Goal: Find specific page/section: Find specific page/section

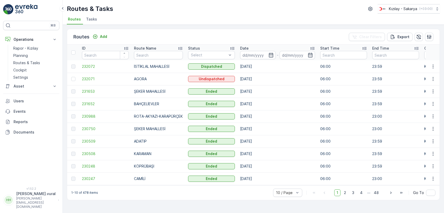
click at [49, 73] on link "Cockpit" at bounding box center [35, 70] width 48 height 7
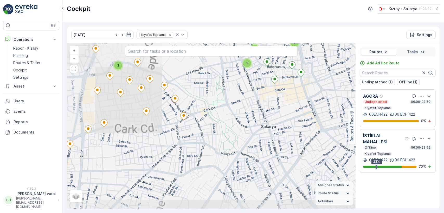
drag, startPoint x: 231, startPoint y: 85, endPoint x: 202, endPoint y: 140, distance: 62.8
click at [202, 140] on div "2 2 2 2 2 2 2 2 + − Satellite Roadmap Terrain Hybrid Leaflet Assignee Status On…" at bounding box center [211, 125] width 288 height 165
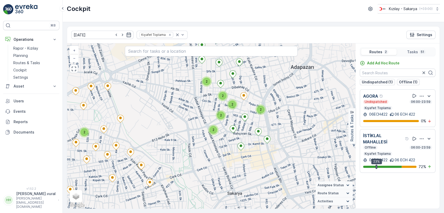
drag, startPoint x: 263, startPoint y: 75, endPoint x: 254, endPoint y: 100, distance: 26.1
click at [254, 100] on div "2 2 2 2 2 2 2 2 + − Satellite Roadmap Terrain Hybrid Leaflet Keyboard shortcuts…" at bounding box center [211, 125] width 288 height 165
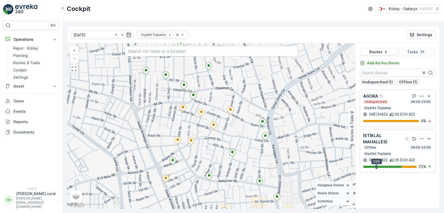
drag, startPoint x: 258, startPoint y: 102, endPoint x: 248, endPoint y: 123, distance: 23.4
click at [248, 123] on div "+ − Satellite Roadmap Terrain Hybrid Leaflet Keyboard shortcuts Map Data Map da…" at bounding box center [211, 125] width 288 height 165
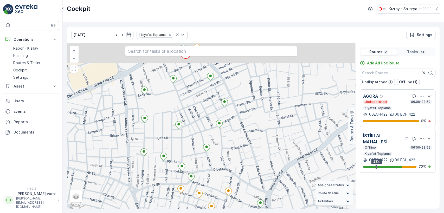
drag, startPoint x: 213, startPoint y: 95, endPoint x: 234, endPoint y: 144, distance: 53.5
click at [234, 144] on div "+ − Satellite Roadmap Terrain Hybrid Leaflet Keyboard shortcuts Map Data Map da…" at bounding box center [211, 125] width 288 height 165
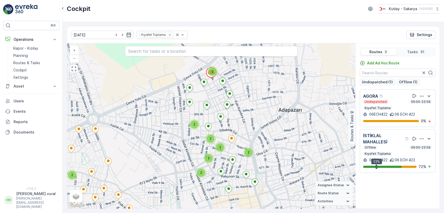
drag, startPoint x: 243, startPoint y: 160, endPoint x: 256, endPoint y: 102, distance: 59.4
click at [256, 103] on div "2 2 2 2 2 2 2 2 + − Satellite Roadmap Terrain Hybrid Leaflet Keyboard shortcuts…" at bounding box center [211, 125] width 288 height 165
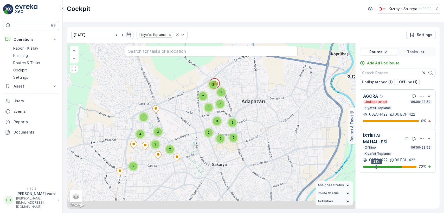
drag, startPoint x: 210, startPoint y: 175, endPoint x: 206, endPoint y: 123, distance: 52.4
click at [206, 125] on div "3 2 2 2 2 2 2 4 2 8 2 2 3 2 4 3 + − Satellite Roadmap Terrain Hybrid Leaflet Ke…" at bounding box center [211, 125] width 288 height 165
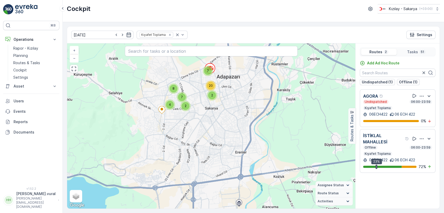
drag, startPoint x: 196, startPoint y: 129, endPoint x: 198, endPoint y: 117, distance: 12.4
click at [198, 117] on div "7 2 20 2 4 7 8 + − Satellite Roadmap Terrain Hybrid Leaflet Keyboard shortcuts …" at bounding box center [211, 125] width 288 height 165
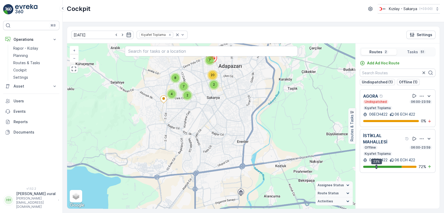
drag, startPoint x: 212, startPoint y: 98, endPoint x: 212, endPoint y: 146, distance: 48.4
click at [212, 145] on div "7 2 20 2 4 7 8 + − Satellite Roadmap Terrain Hybrid Leaflet Keyboard shortcuts …" at bounding box center [211, 125] width 288 height 165
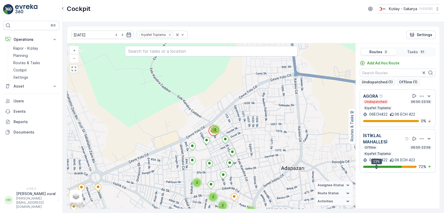
drag, startPoint x: 241, startPoint y: 162, endPoint x: 245, endPoint y: 112, distance: 50.0
click at [245, 130] on div "2 2 2 2 2 2 2 2 + − Satellite Roadmap Terrain Hybrid Leaflet Keyboard shortcuts…" at bounding box center [211, 125] width 288 height 165
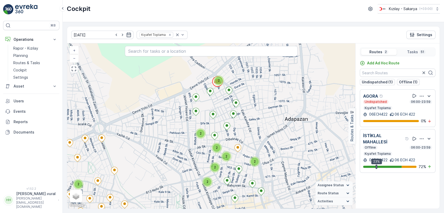
drag, startPoint x: 245, startPoint y: 154, endPoint x: 245, endPoint y: 122, distance: 31.7
click at [245, 124] on div "2 2 2 2 2 2 2 2 + − Satellite Roadmap Terrain Hybrid Leaflet Keyboard shortcuts…" at bounding box center [211, 125] width 288 height 165
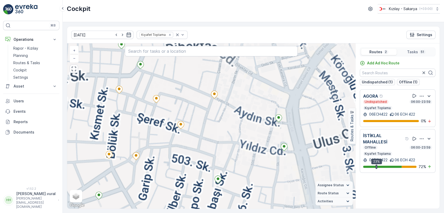
drag, startPoint x: 235, startPoint y: 138, endPoint x: 249, endPoint y: 122, distance: 20.8
click at [249, 122] on div "+ − Satellite Roadmap Terrain Hybrid Leaflet Keyboard shortcuts Map Data Map da…" at bounding box center [211, 125] width 288 height 165
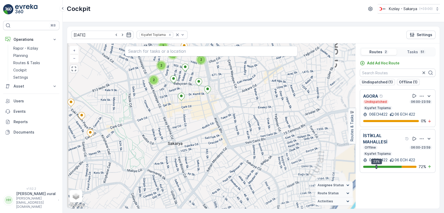
drag, startPoint x: 221, startPoint y: 153, endPoint x: 232, endPoint y: 142, distance: 15.6
click at [231, 142] on div "2 2 2 2 2 2 2 2 + − Satellite Roadmap Terrain Hybrid Leaflet Keyboard shortcuts…" at bounding box center [211, 125] width 288 height 165
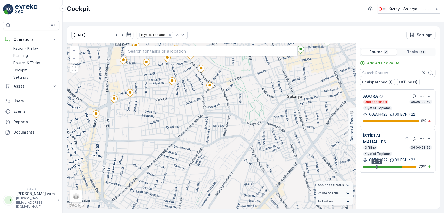
drag, startPoint x: 165, startPoint y: 117, endPoint x: 175, endPoint y: 167, distance: 50.1
click at [175, 167] on div "2 2 2 2 2 2 2 2 + − Satellite Roadmap Terrain Hybrid Leaflet Keyboard shortcuts…" at bounding box center [211, 125] width 288 height 165
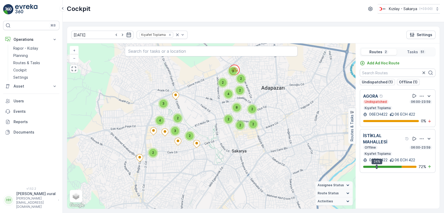
drag, startPoint x: 190, startPoint y: 194, endPoint x: 197, endPoint y: 161, distance: 34.1
click at [197, 162] on div "3 2 2 2 2 2 2 4 2 8 2 2 3 2 4 3 + − Satellite Roadmap Terrain Hybrid Leaflet Ke…" at bounding box center [211, 125] width 288 height 165
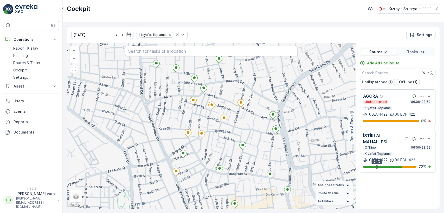
drag, startPoint x: 240, startPoint y: 82, endPoint x: 223, endPoint y: 159, distance: 78.0
click at [224, 159] on div "+ − Satellite Roadmap Terrain Hybrid Leaflet Keyboard shortcuts Map Data Map da…" at bounding box center [211, 125] width 288 height 165
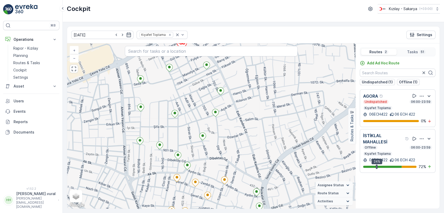
drag, startPoint x: 207, startPoint y: 92, endPoint x: 195, endPoint y: 135, distance: 44.8
click at [195, 135] on div "22390466 + − Satellite Roadmap Terrain Hybrid Leaflet Keyboard shortcuts Map Da…" at bounding box center [211, 125] width 288 height 165
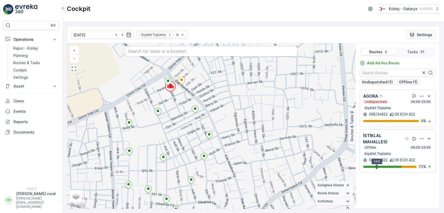
drag, startPoint x: 184, startPoint y: 156, endPoint x: 184, endPoint y: 99, distance: 56.9
click at [184, 100] on div "+ − Satellite Roadmap Terrain Hybrid Leaflet Keyboard shortcuts Map Data Map da…" at bounding box center [211, 125] width 288 height 165
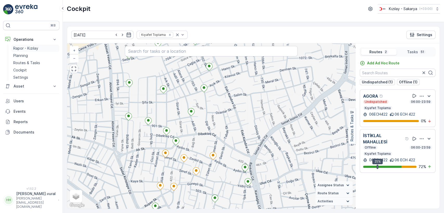
click at [27, 49] on p "Rapor - Kızılay" at bounding box center [25, 48] width 25 height 5
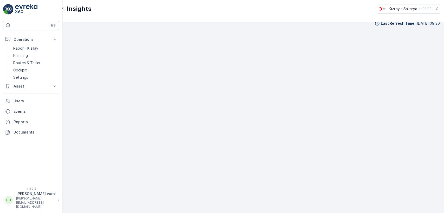
scroll to position [6, 0]
